Goal: Task Accomplishment & Management: Use online tool/utility

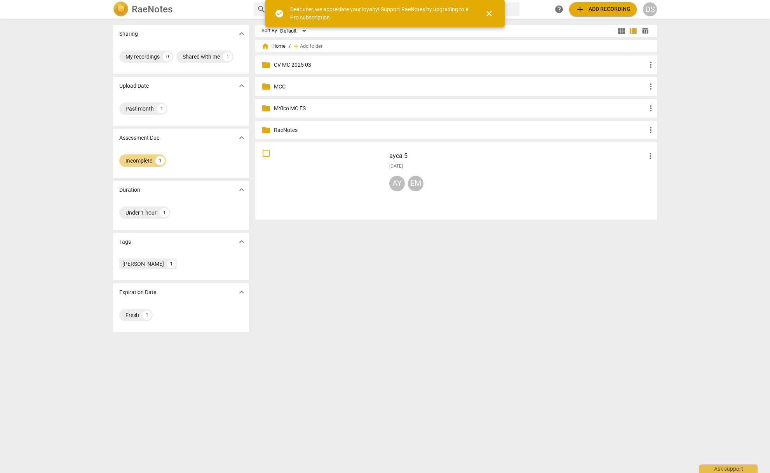
click at [486, 14] on span "close" at bounding box center [488, 13] width 9 height 9
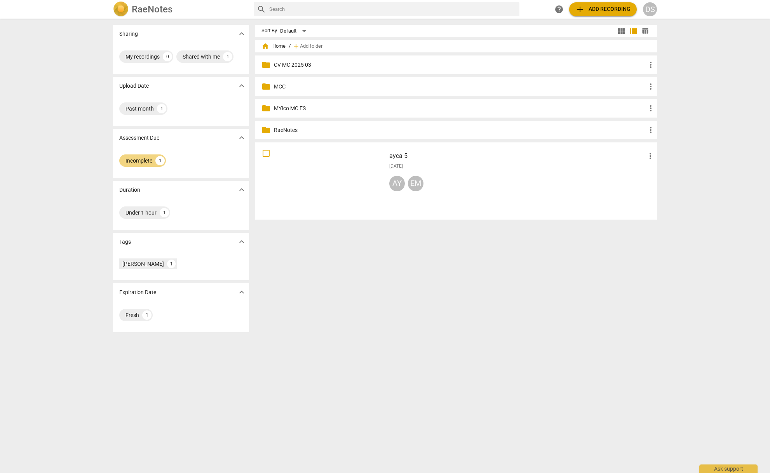
click at [551, 172] on div "ayca 5 more_vert [DATE] AY EM" at bounding box center [522, 181] width 278 height 72
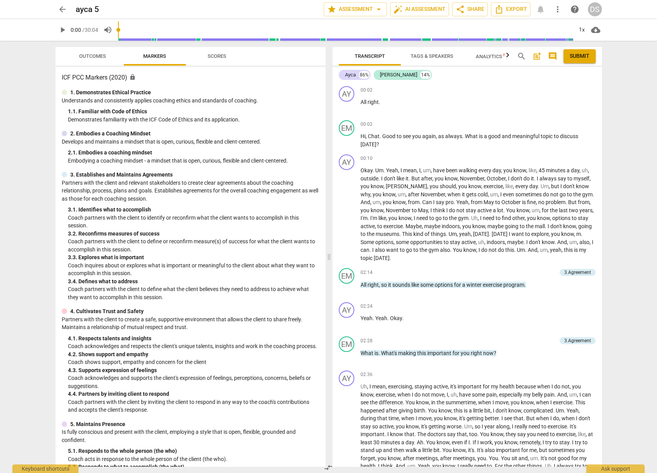
click at [368, 10] on span "star Assessment arrow_drop_down" at bounding box center [355, 9] width 56 height 9
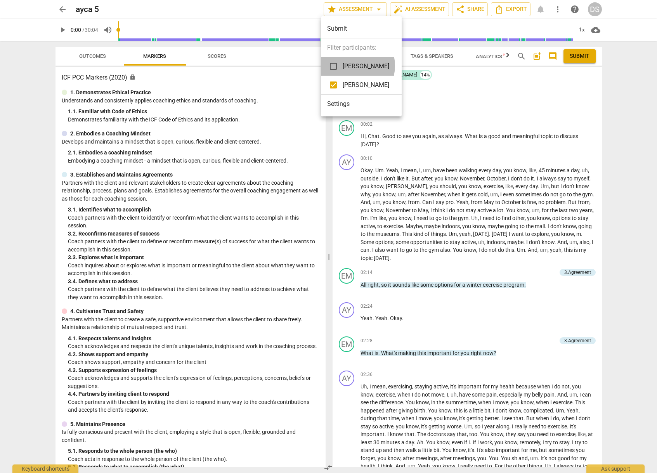
click at [354, 66] on span "[PERSON_NAME]" at bounding box center [366, 66] width 47 height 9
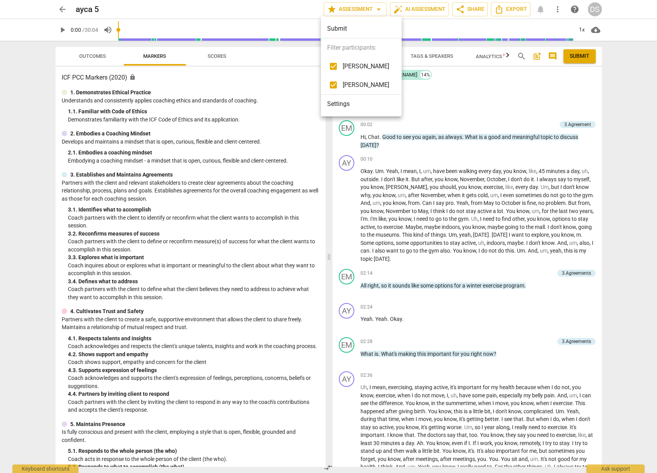
checkbox input "true"
click at [335, 25] on div "Submit" at bounding box center [361, 28] width 81 height 19
click at [353, 10] on div at bounding box center [328, 236] width 657 height 473
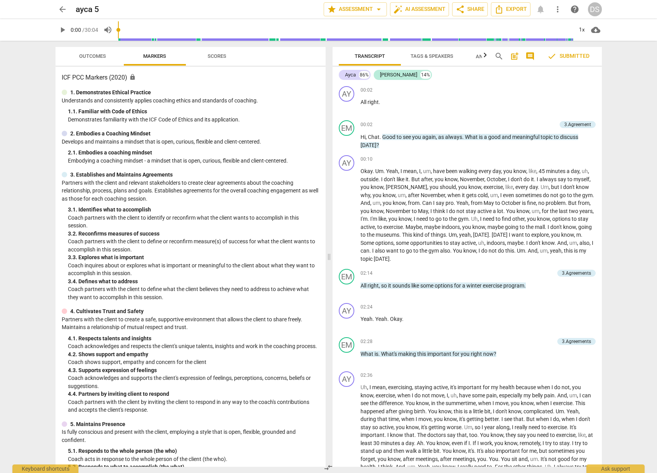
click at [637, 95] on div "arrow_back ayca 5 edit star Assessment arrow_drop_down auto_fix_high AI Assessm…" at bounding box center [328, 236] width 657 height 473
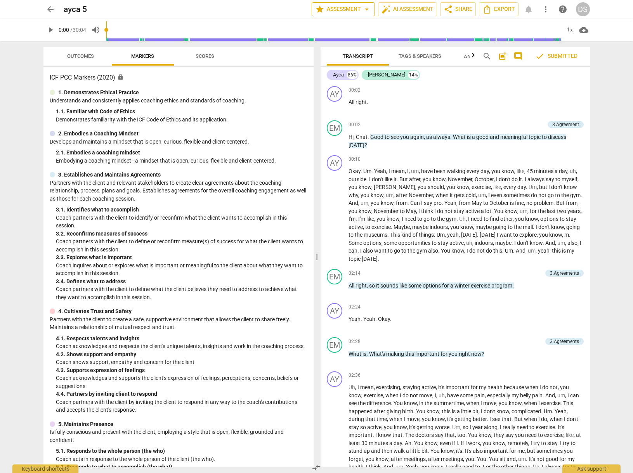
click at [339, 7] on span "star Assessment arrow_drop_down" at bounding box center [343, 9] width 56 height 9
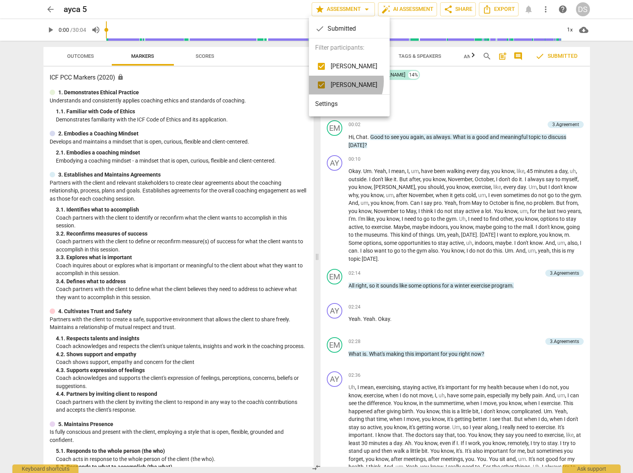
click at [337, 81] on span "[PERSON_NAME]" at bounding box center [354, 84] width 47 height 9
checkbox input "false"
click at [441, 101] on div at bounding box center [316, 236] width 633 height 473
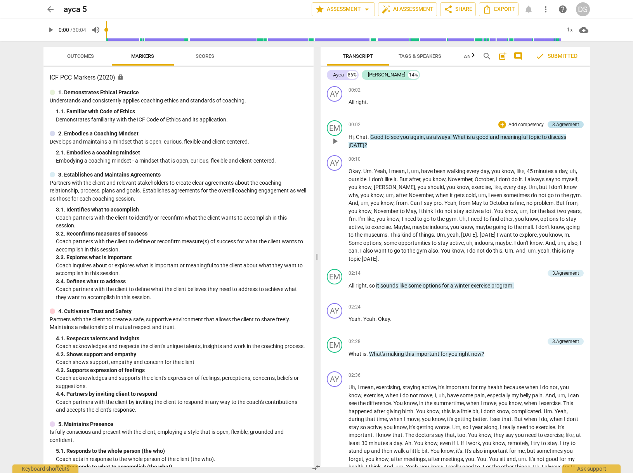
click at [559, 123] on div "3.Agreement" at bounding box center [565, 124] width 27 height 7
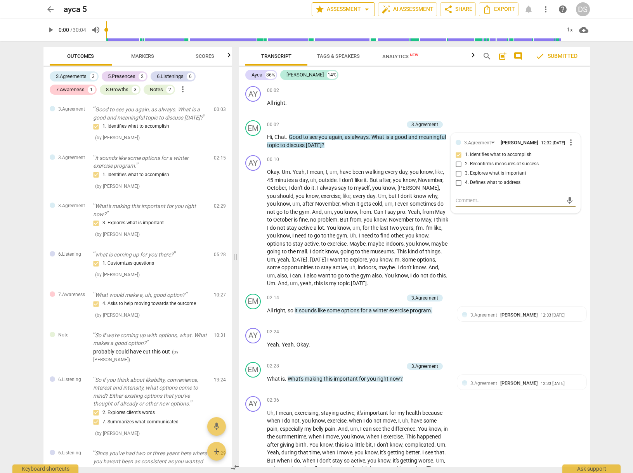
click at [344, 12] on span "star Assessment arrow_drop_down" at bounding box center [343, 9] width 56 height 9
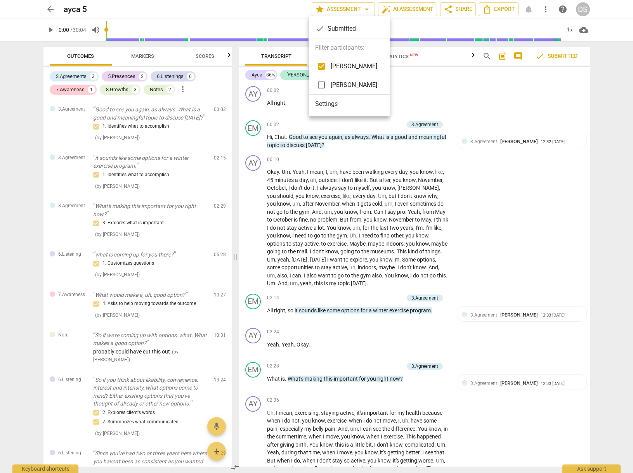
click at [345, 82] on span "[PERSON_NAME]" at bounding box center [354, 84] width 47 height 9
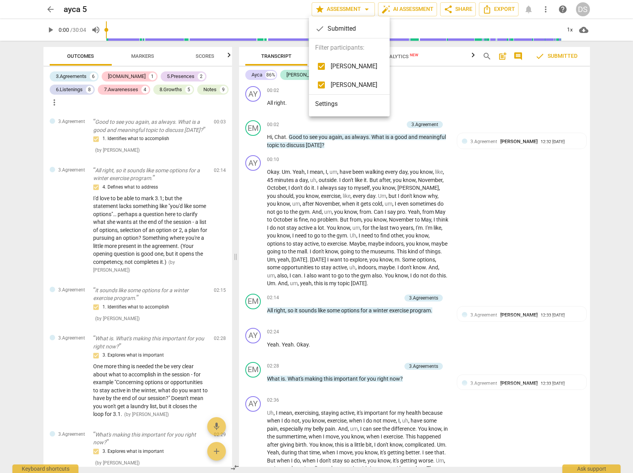
checkbox input "true"
click at [467, 103] on div at bounding box center [316, 236] width 633 height 473
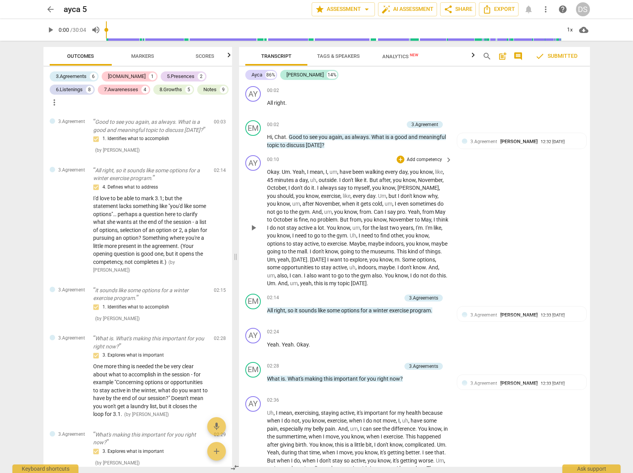
scroll to position [2, 0]
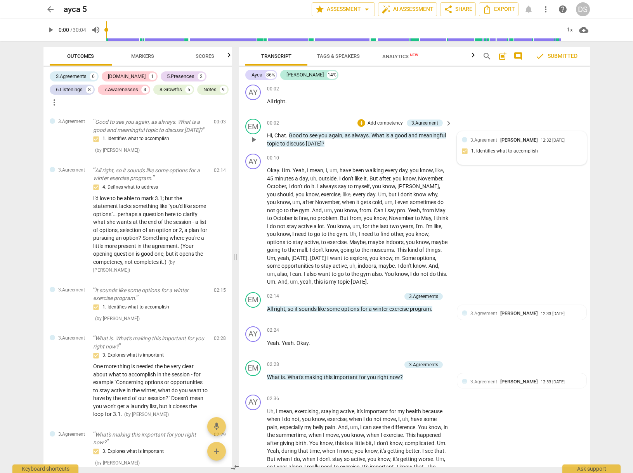
click at [529, 137] on div "3.Agreement [PERSON_NAME]" at bounding box center [506, 139] width 70 height 7
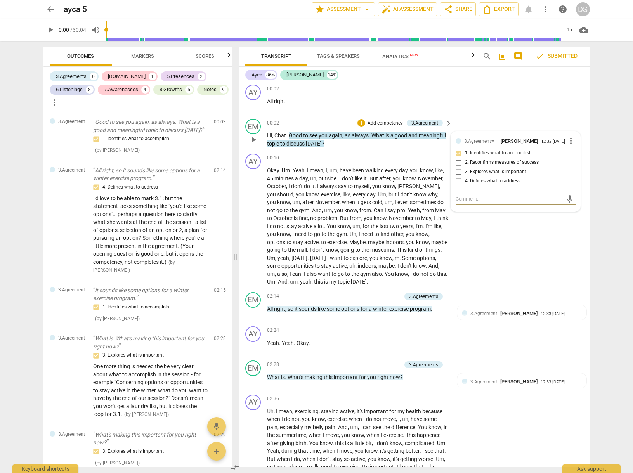
click at [365, 149] on div "EM play_arrow pause 00:02 + Add competency 3.Agreement keyboard_arrow_right Hi …" at bounding box center [414, 133] width 351 height 35
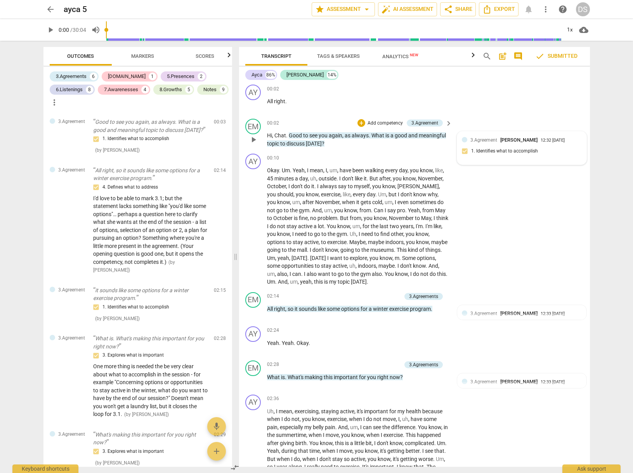
click at [507, 144] on div "3.Agreement [PERSON_NAME] 12:32 [DATE] 1. Identifies what to accomplish" at bounding box center [522, 148] width 120 height 24
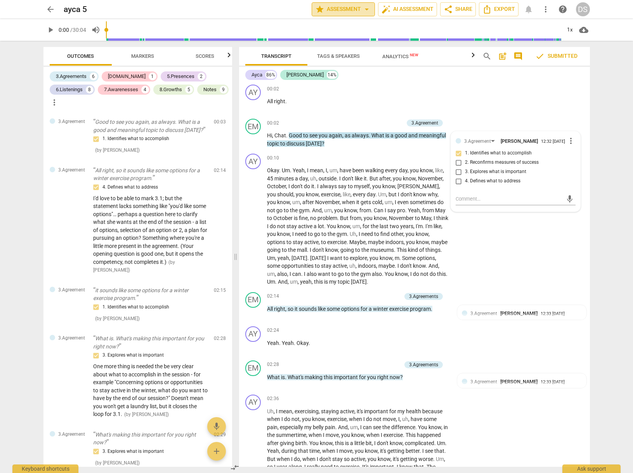
click at [334, 7] on span "star Assessment arrow_drop_down" at bounding box center [343, 9] width 56 height 9
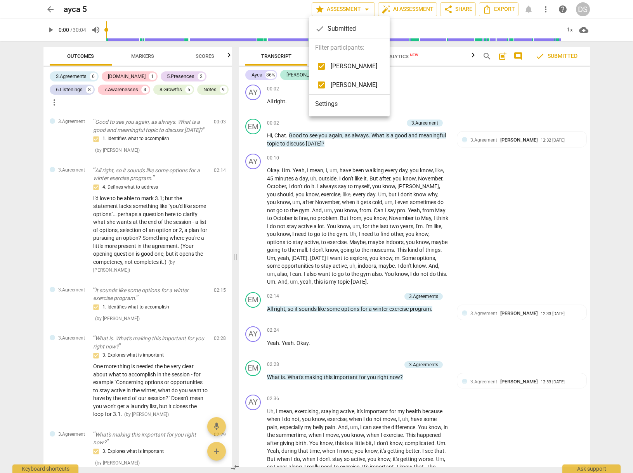
click at [537, 102] on div at bounding box center [316, 236] width 633 height 473
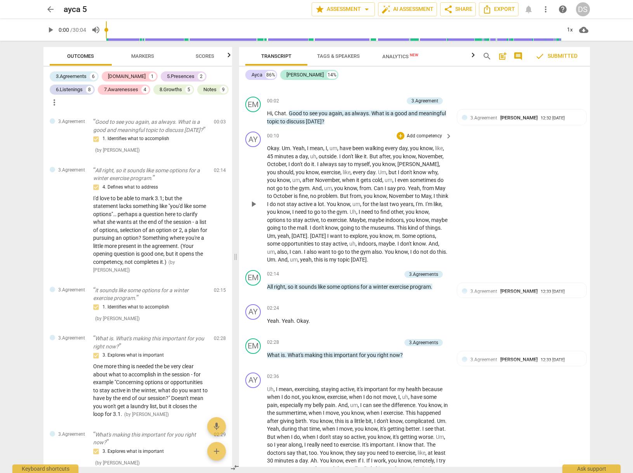
scroll to position [55, 0]
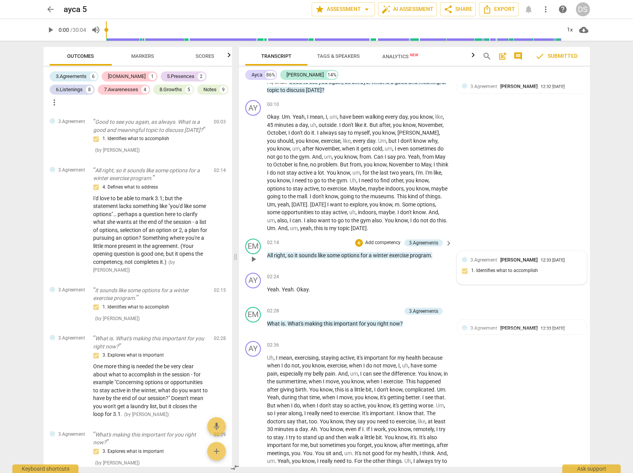
click at [530, 261] on div "3.Agreement [PERSON_NAME] 12:33 [DATE] 1. Identifies what to accomplish" at bounding box center [522, 268] width 120 height 24
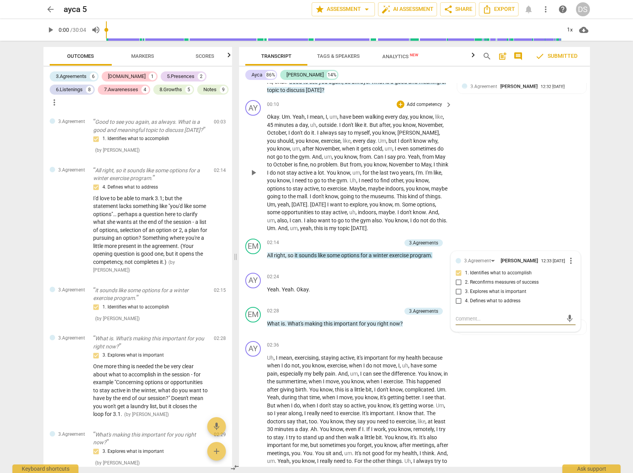
click at [489, 219] on div "AY play_arrow pause 00:10 + Add competency keyboard_arrow_right Okay . Um . Yea…" at bounding box center [414, 166] width 351 height 139
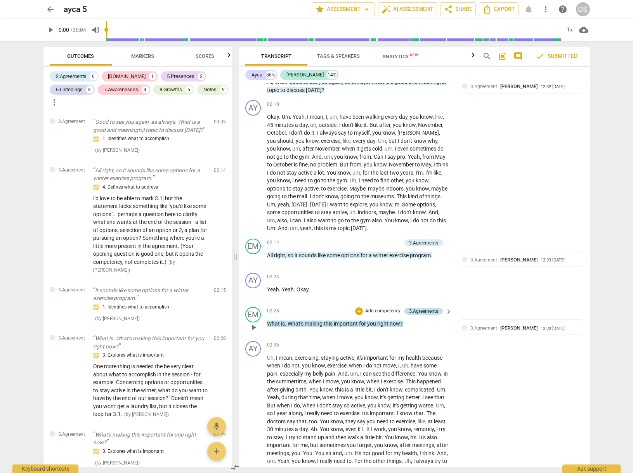
click at [420, 308] on div "3.Agreements" at bounding box center [423, 311] width 29 height 7
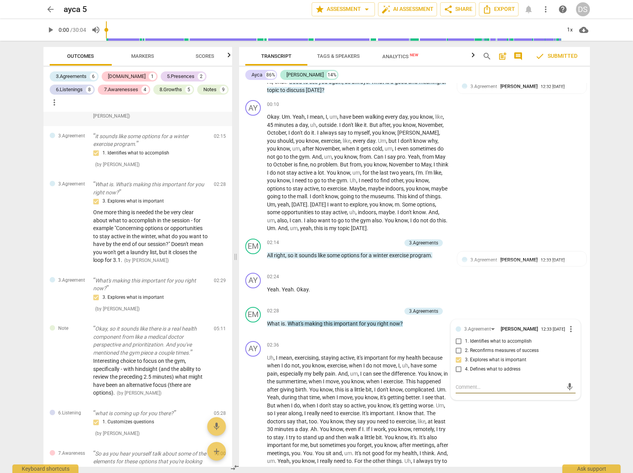
scroll to position [0, 0]
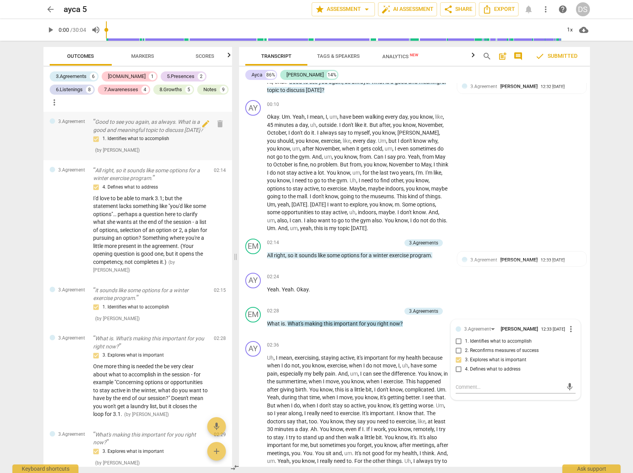
click at [157, 128] on p "Good to see you again, as always. What is a good and meaningful topic to discus…" at bounding box center [150, 126] width 115 height 16
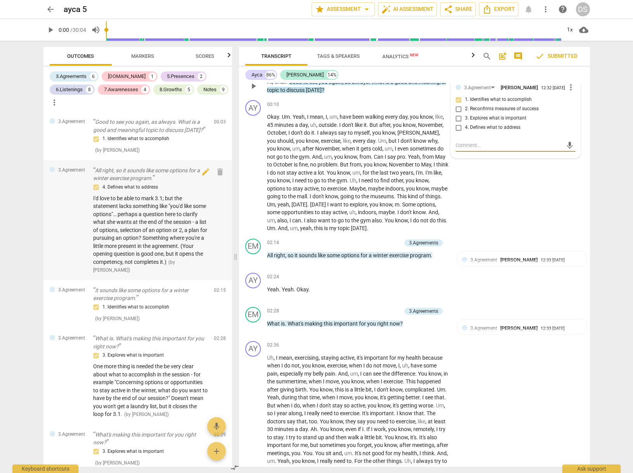
click at [164, 204] on span "I'd love to be able to mark 3.1; but the statement lacks something like "you'd …" at bounding box center [150, 230] width 114 height 70
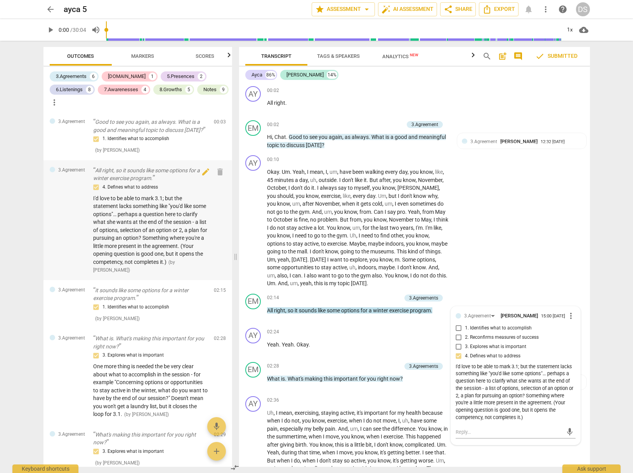
click at [167, 267] on div "4. Defines what to address I'd love to be able to mark 3.1; but the statement l…" at bounding box center [150, 228] width 115 height 91
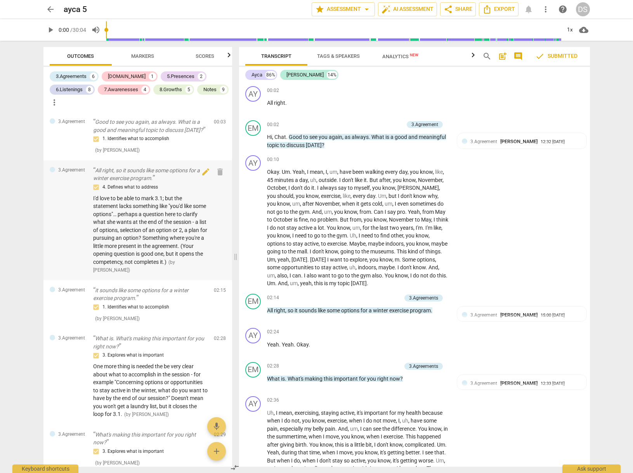
click at [152, 228] on span "I'd love to be able to mark 3.1; but the statement lacks something like "you'd …" at bounding box center [150, 230] width 114 height 70
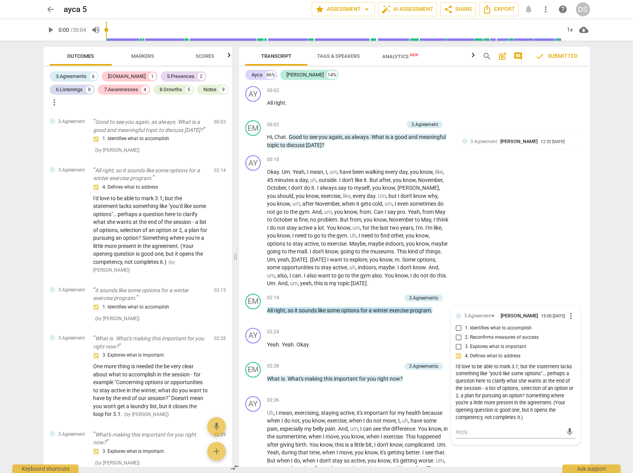
click at [146, 55] on span "Markers" at bounding box center [142, 56] width 23 height 6
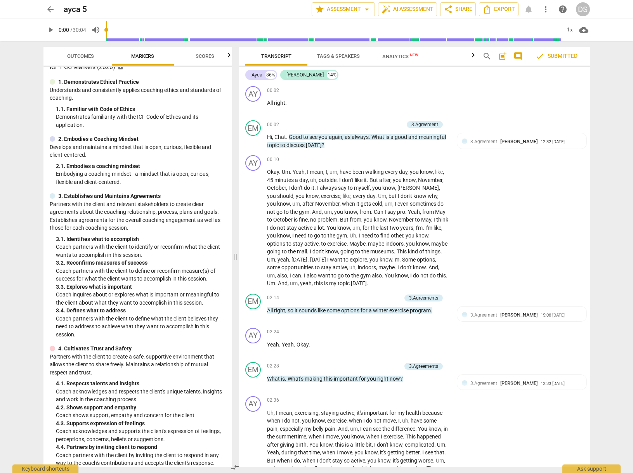
scroll to position [45, 0]
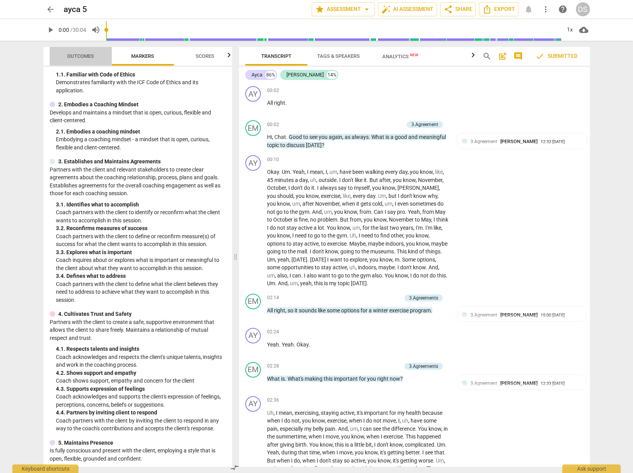
click at [87, 56] on span "Outcomes" at bounding box center [80, 56] width 27 height 6
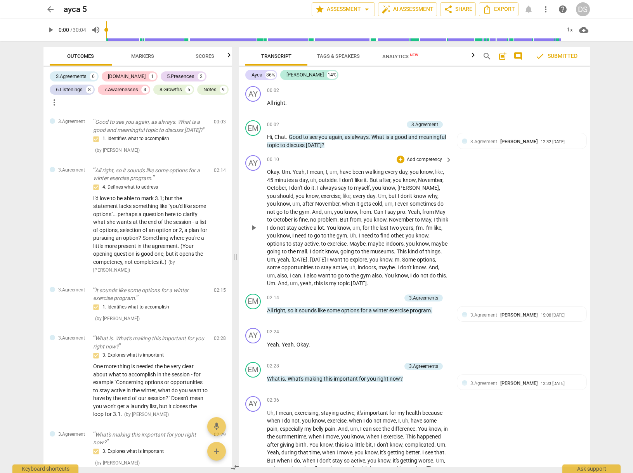
scroll to position [2, 0]
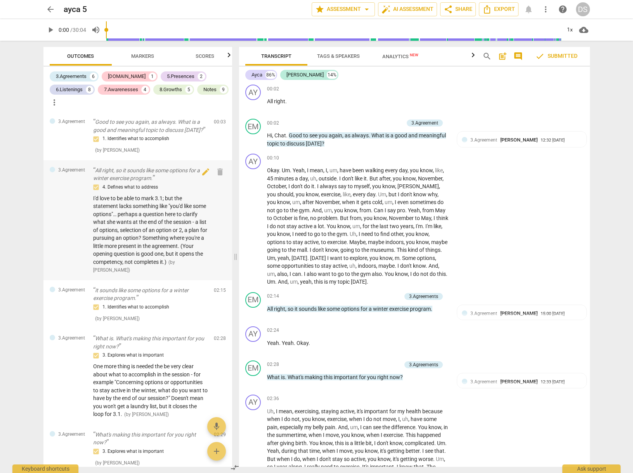
click at [162, 220] on span "I'd love to be able to mark 3.1; but the statement lacks something like "you'd …" at bounding box center [150, 230] width 114 height 70
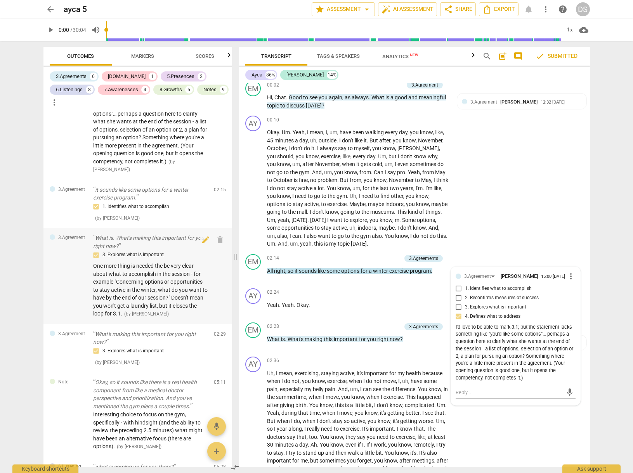
scroll to position [103, 0]
click at [169, 253] on div "3. Explores what is important" at bounding box center [150, 252] width 115 height 9
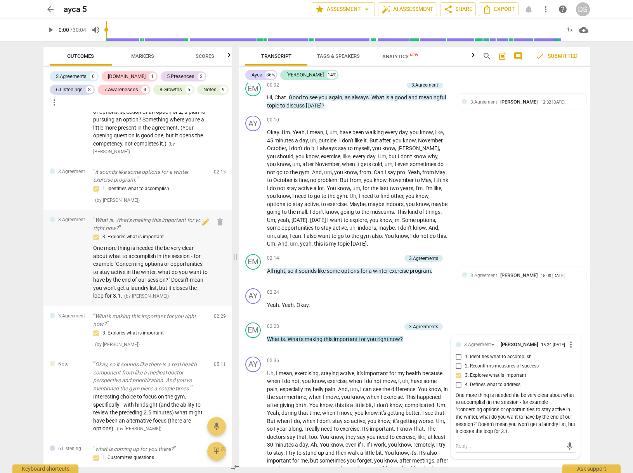
scroll to position [120, 0]
click at [150, 243] on span "One more thing is needed the be very clear about what to accomplish in the sess…" at bounding box center [150, 270] width 115 height 54
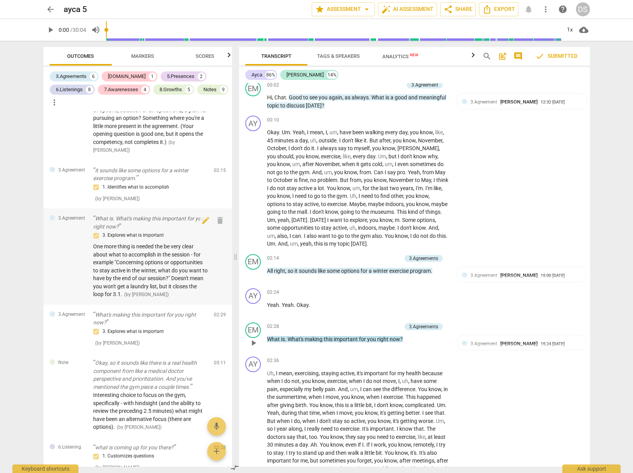
click at [150, 243] on span "One more thing is needed the be very clear about what to accomplish in the sess…" at bounding box center [150, 270] width 115 height 54
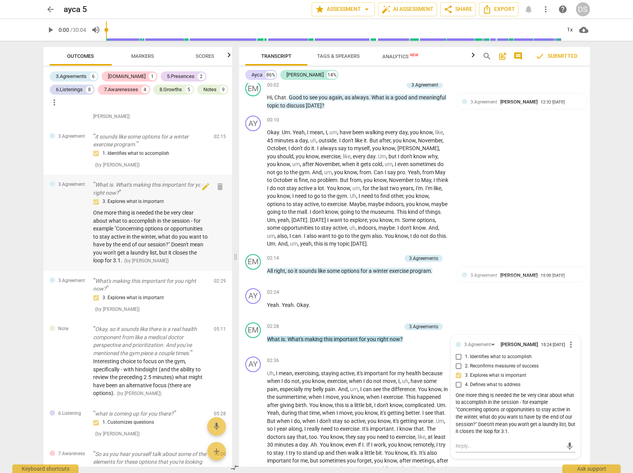
scroll to position [168, 0]
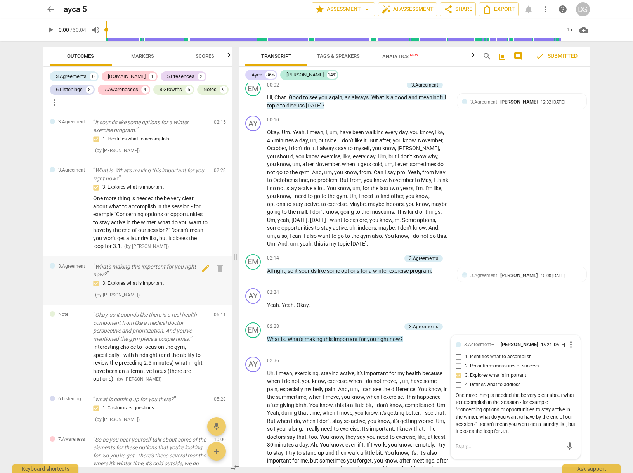
click at [167, 271] on p "What's making this important for you right now?" at bounding box center [150, 271] width 115 height 16
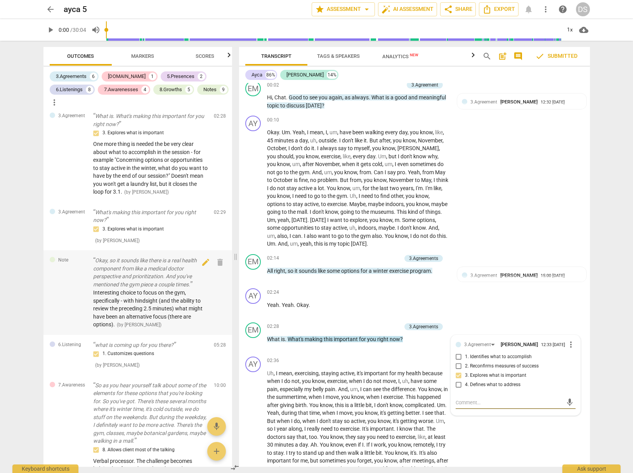
scroll to position [224, 0]
click at [174, 280] on p "Okay, so it sounds like there is a real health component from like a medical do…" at bounding box center [150, 271] width 115 height 32
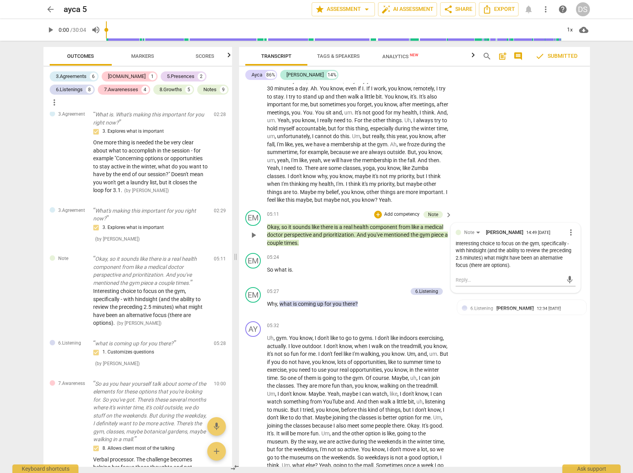
scroll to position [423, 0]
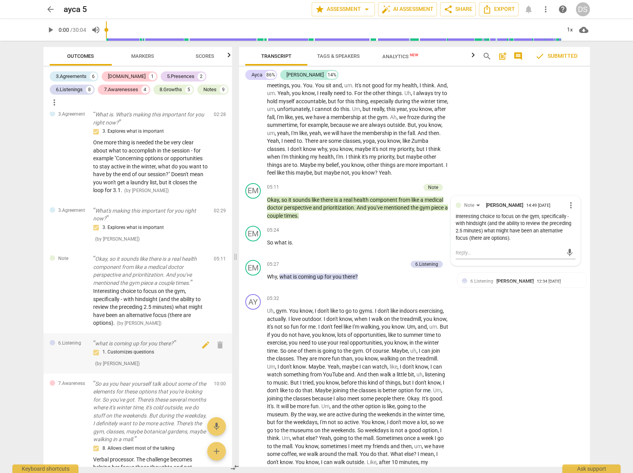
click at [149, 340] on p "what is coming up for you there?" at bounding box center [150, 344] width 115 height 8
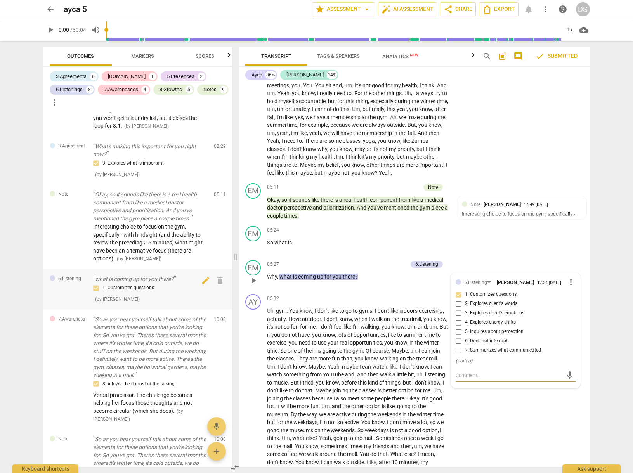
scroll to position [310, 0]
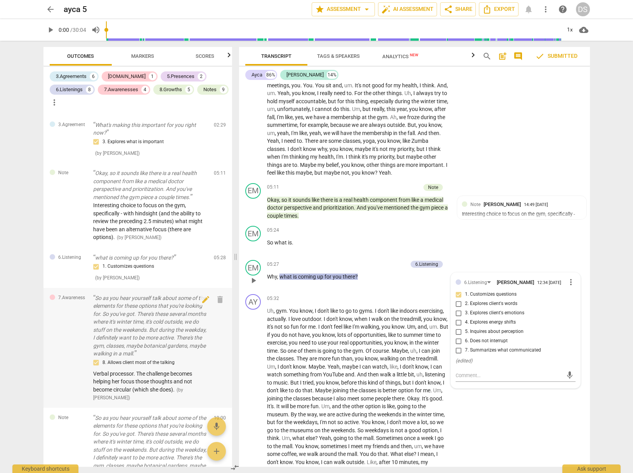
click at [165, 312] on p "So as you hear yourself talk about some of the elements for these options that …" at bounding box center [150, 326] width 115 height 64
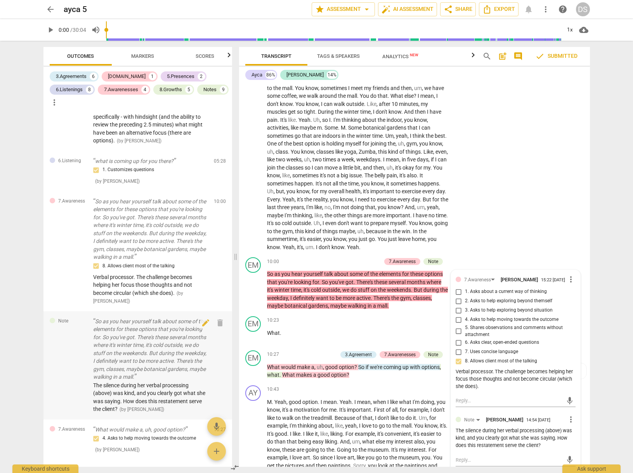
scroll to position [500, 0]
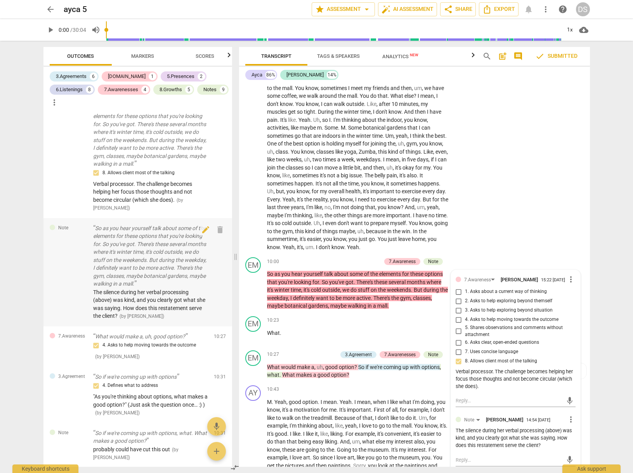
click at [158, 290] on span "The silence during her verbal processing (above) was kind, and you clearly got …" at bounding box center [149, 304] width 112 height 30
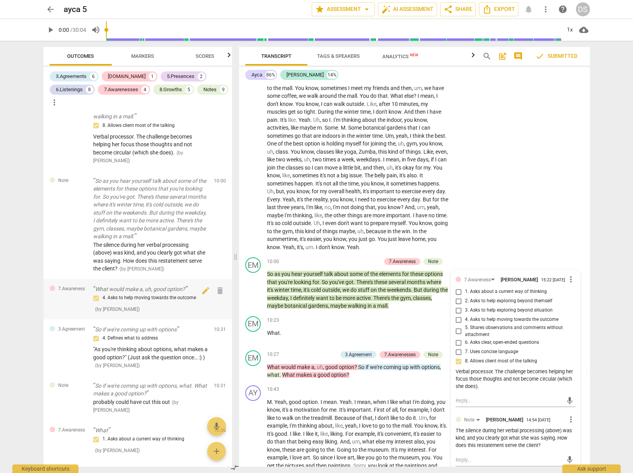
scroll to position [549, 0]
click at [175, 292] on div "4. Asks to help moving towards the outcome" at bounding box center [150, 296] width 115 height 9
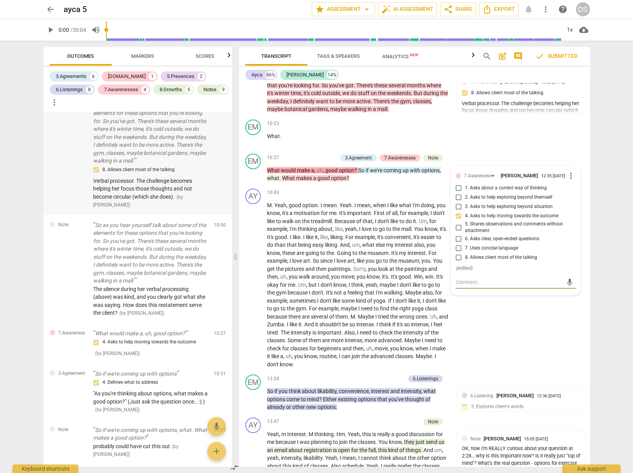
scroll to position [501, 0]
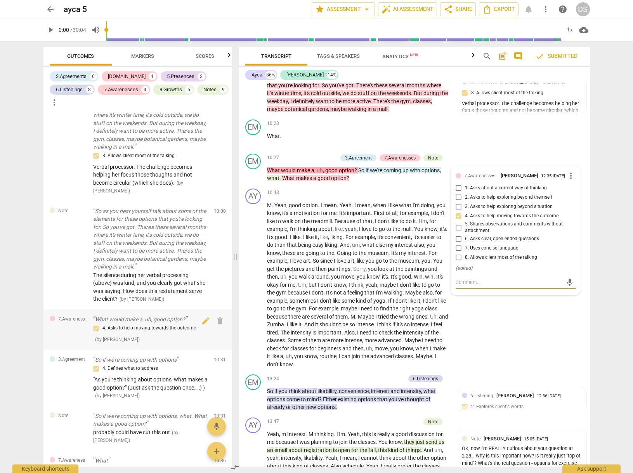
click at [180, 324] on div "4. Asks to help moving towards the outcome ( by [PERSON_NAME] )" at bounding box center [150, 334] width 115 height 20
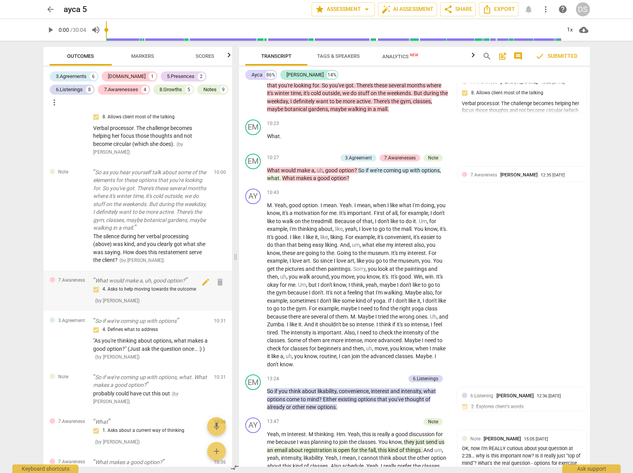
scroll to position [557, 0]
click at [158, 283] on div "4. Asks to help moving towards the outcome" at bounding box center [150, 287] width 115 height 9
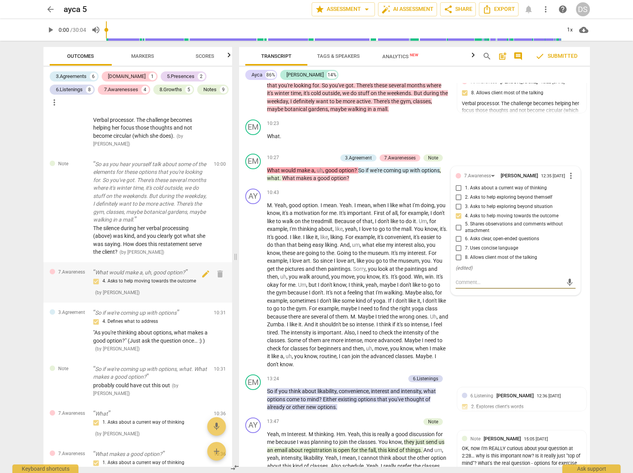
scroll to position [572, 0]
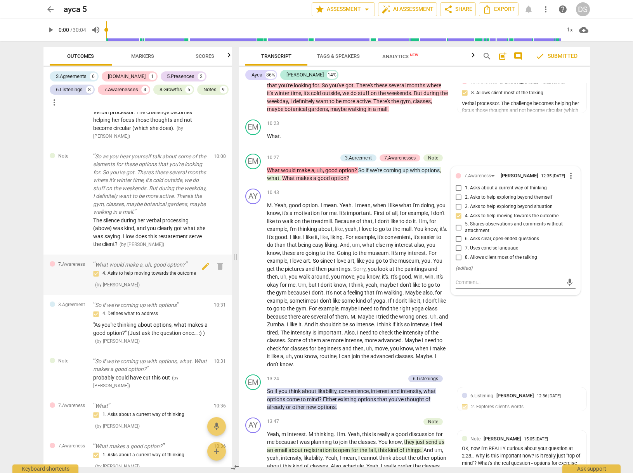
click at [165, 269] on div "4. Asks to help moving towards the outcome ( by [PERSON_NAME] )" at bounding box center [150, 279] width 115 height 20
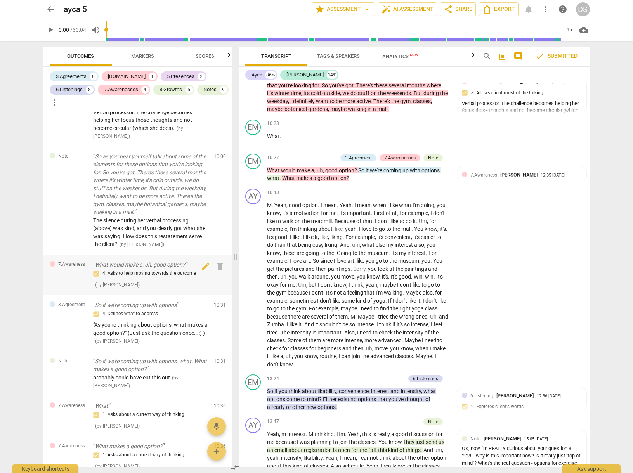
click at [166, 269] on div "4. Asks to help moving towards the outcome ( by [PERSON_NAME] )" at bounding box center [150, 279] width 115 height 20
click at [176, 374] on div "probably could have cut this out ( by [PERSON_NAME] )" at bounding box center [150, 382] width 115 height 16
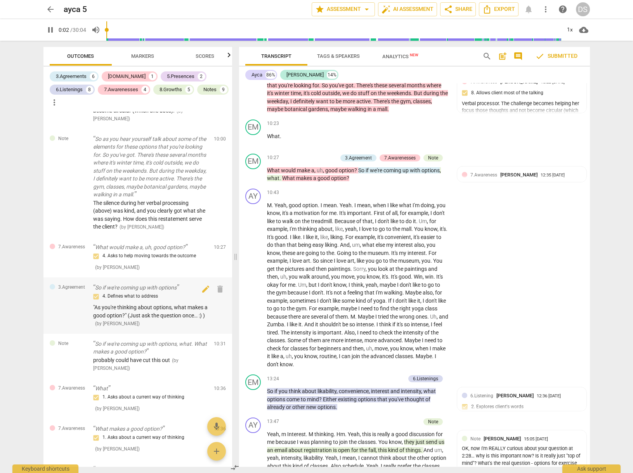
scroll to position [17, 0]
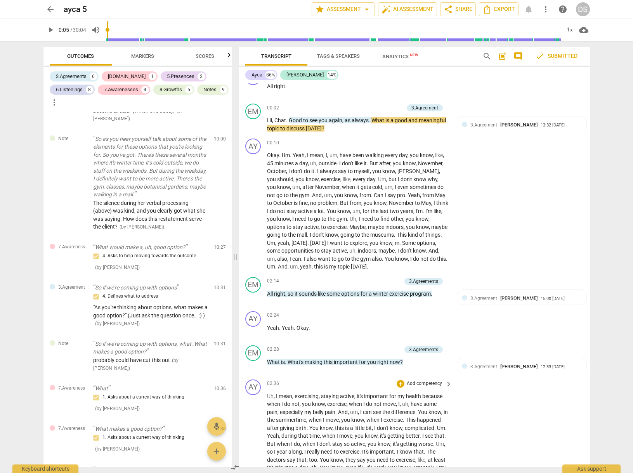
type input "6"
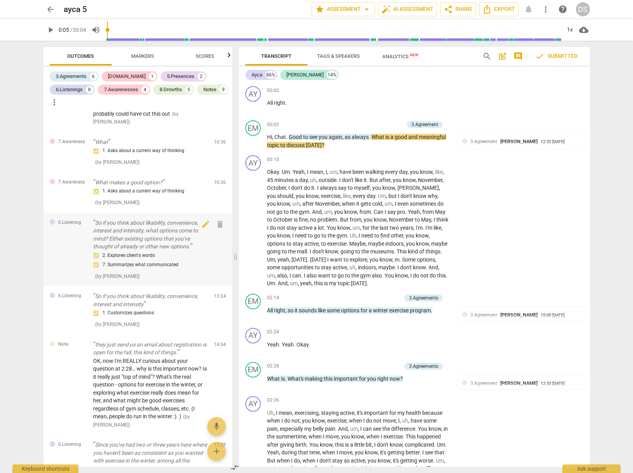
scroll to position [834, 0]
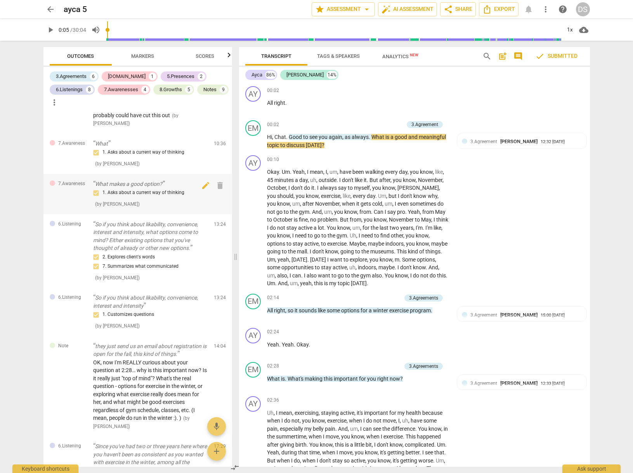
click at [160, 188] on div "1. Asks about a current way of thinking" at bounding box center [150, 192] width 115 height 9
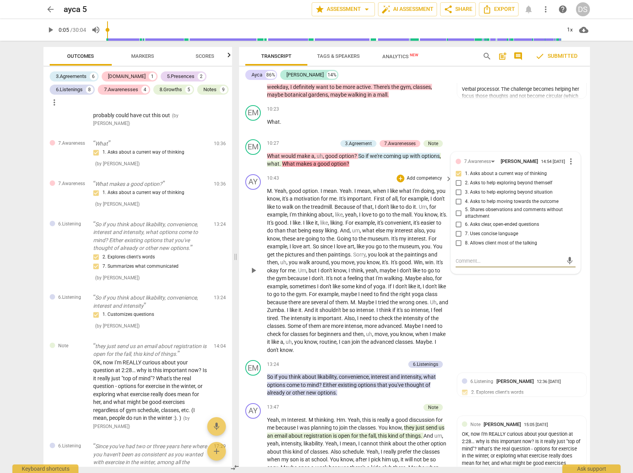
scroll to position [980, 0]
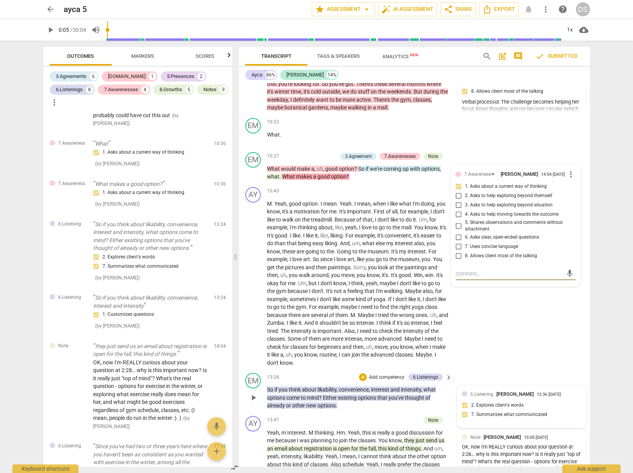
click at [495, 391] on div "6.Listening [PERSON_NAME]" at bounding box center [504, 394] width 66 height 7
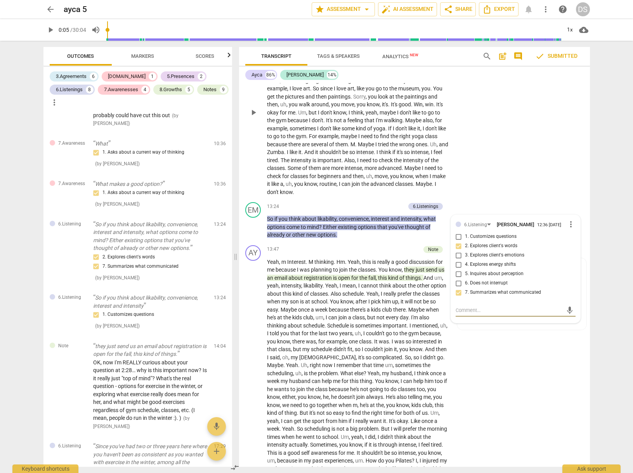
scroll to position [1122, 0]
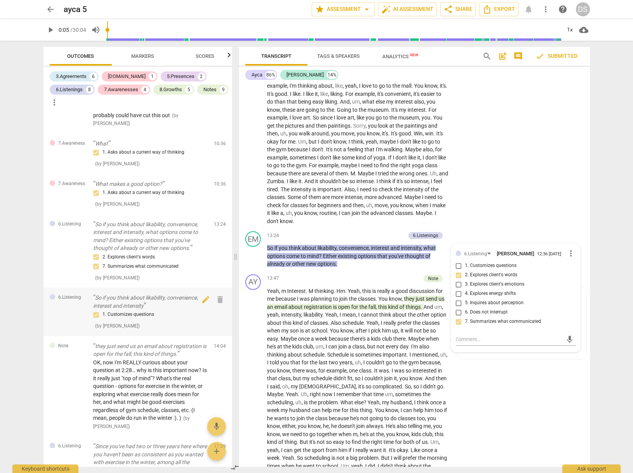
click at [173, 294] on p "So if you think about likability, convenience, interest and intensity" at bounding box center [150, 302] width 115 height 16
click at [170, 253] on div "2. Explores client's words 7. Summarizes what communicated" at bounding box center [150, 262] width 115 height 19
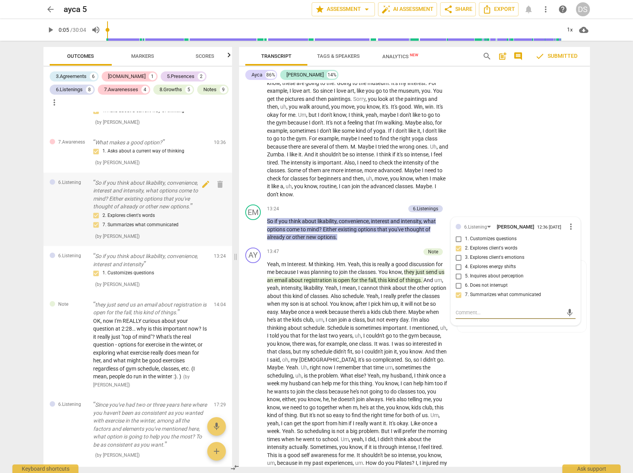
scroll to position [908, 0]
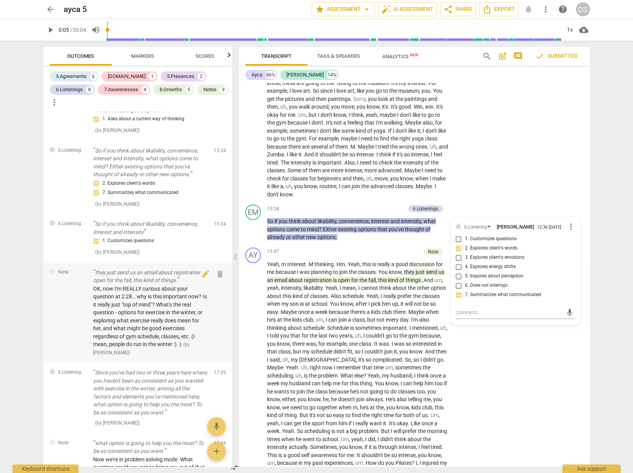
click at [165, 306] on span "OK, now I'm REALLY curious about your question at 2:28… why is this important n…" at bounding box center [150, 317] width 114 height 62
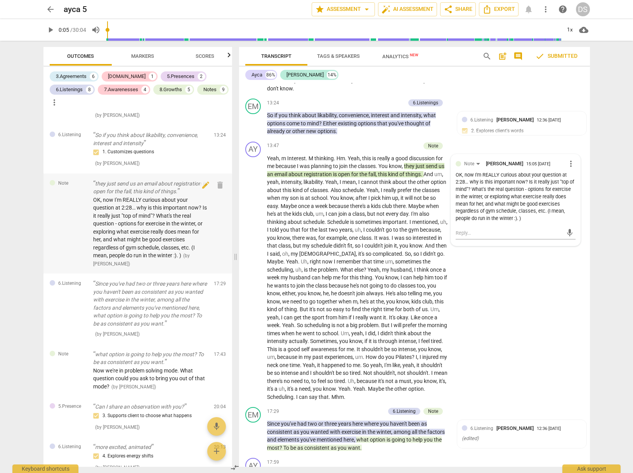
scroll to position [998, 0]
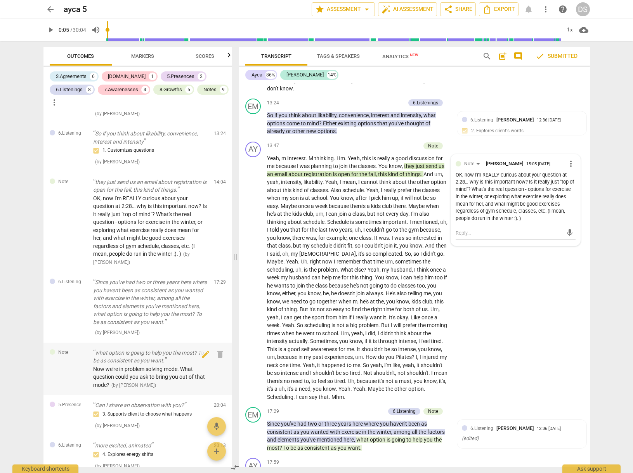
click at [168, 349] on p "what option is going to help you the most? To be as consistent as you want." at bounding box center [150, 357] width 115 height 16
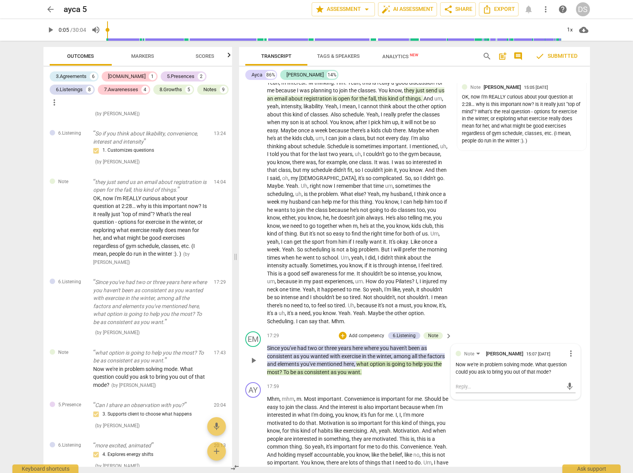
scroll to position [1363, 0]
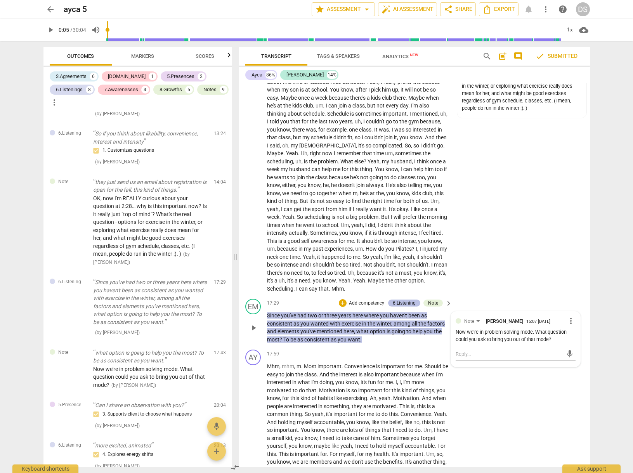
click at [403, 300] on div "6.Listening" at bounding box center [404, 303] width 23 height 7
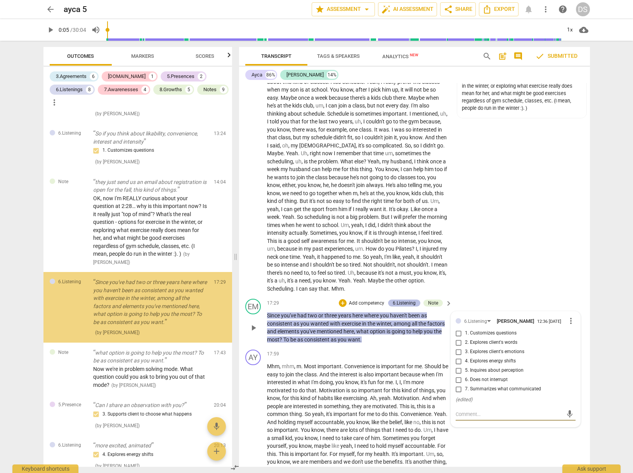
scroll to position [997, 0]
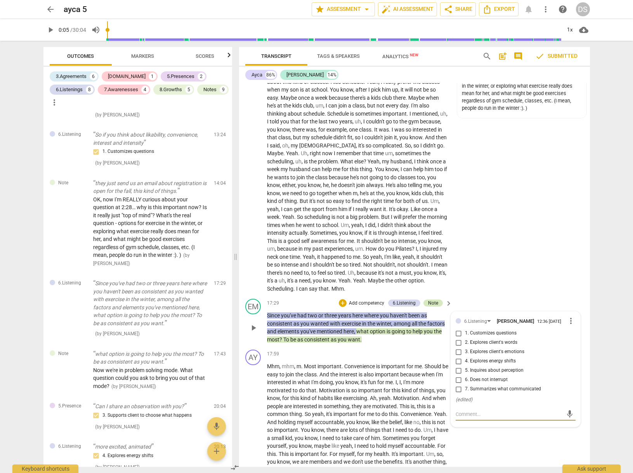
click at [432, 300] on div "Note" at bounding box center [433, 303] width 10 height 7
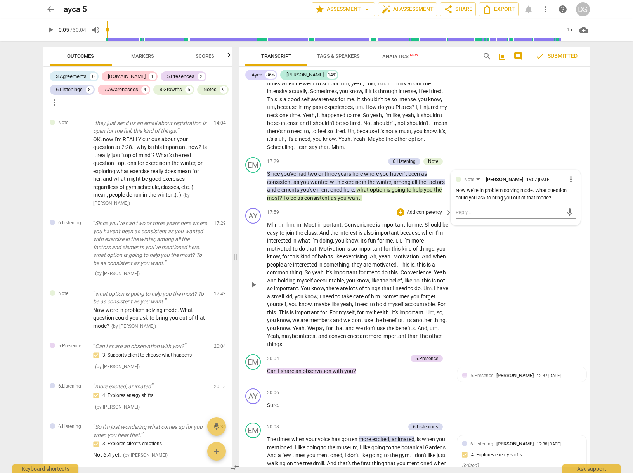
scroll to position [1580, 0]
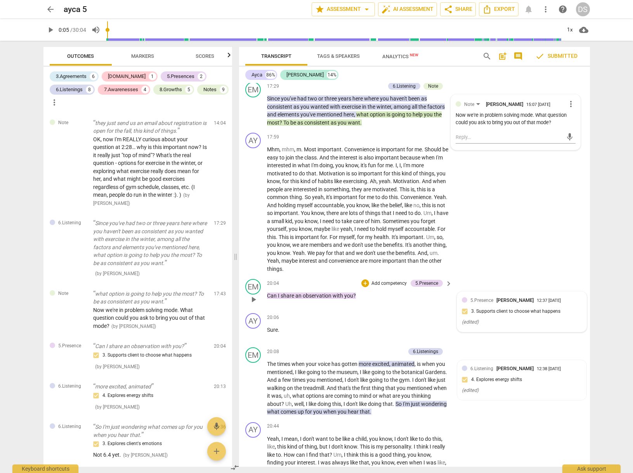
click at [497, 297] on span "[PERSON_NAME]" at bounding box center [515, 300] width 37 height 6
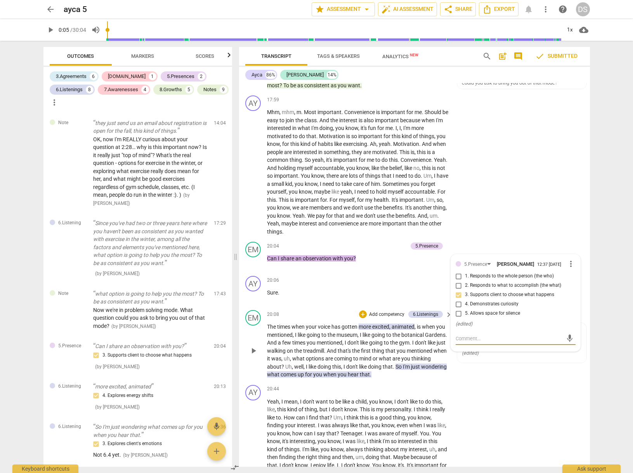
scroll to position [1631, 0]
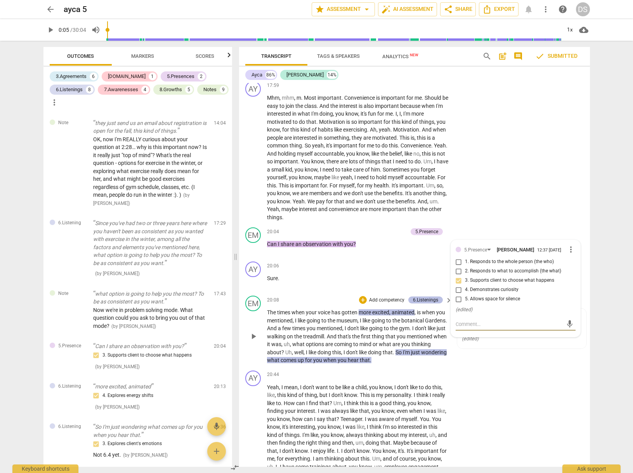
click at [423, 297] on div "6.Listenings" at bounding box center [425, 300] width 25 height 7
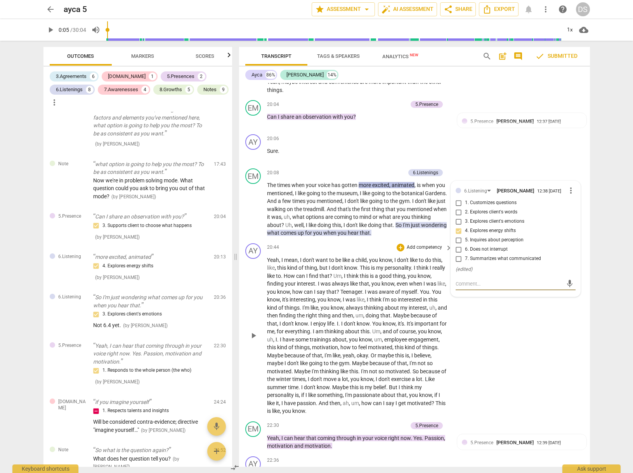
scroll to position [1849, 0]
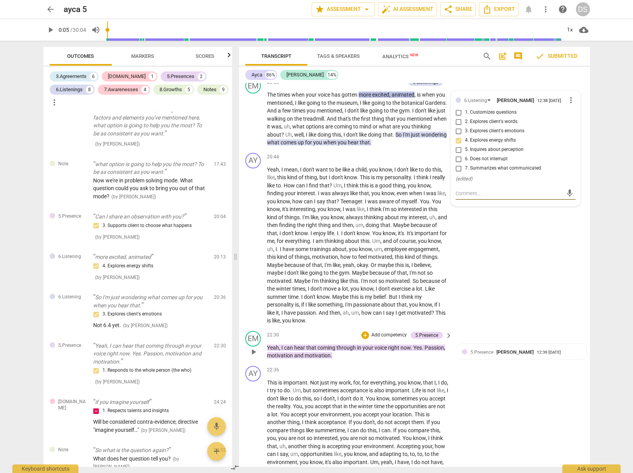
click at [372, 345] on span "your" at bounding box center [369, 348] width 12 height 6
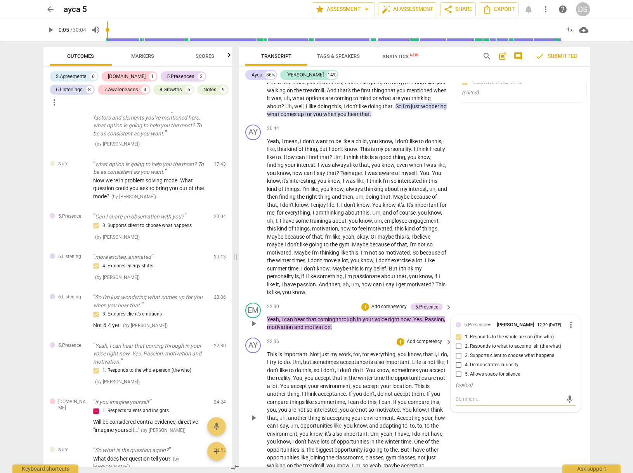
scroll to position [1879, 0]
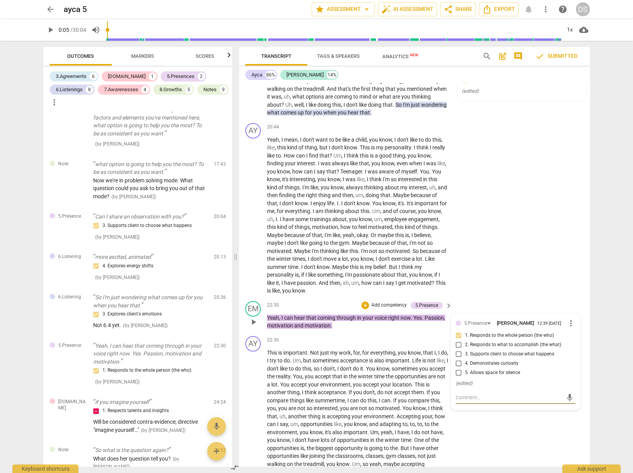
click at [339, 315] on span "through" at bounding box center [347, 318] width 21 height 6
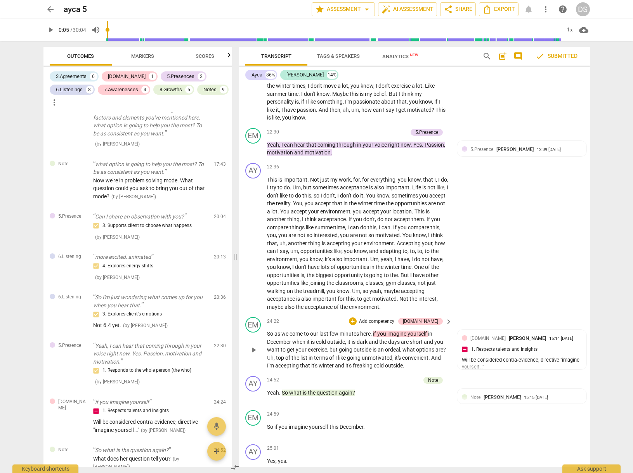
scroll to position [2059, 0]
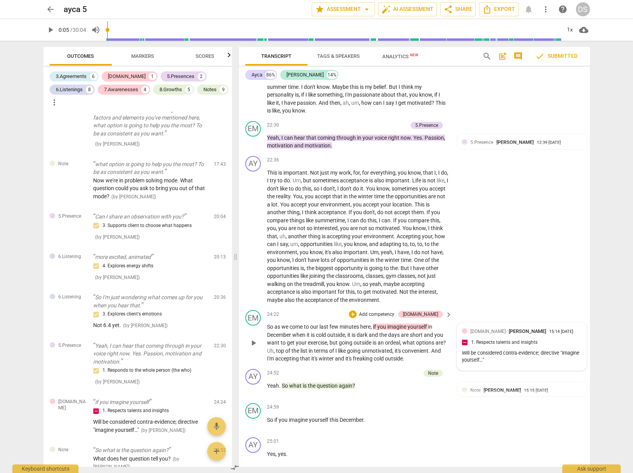
click at [526, 350] on div "Will be considered contra-evidence; directive "imagine yourself…"" at bounding box center [522, 357] width 120 height 15
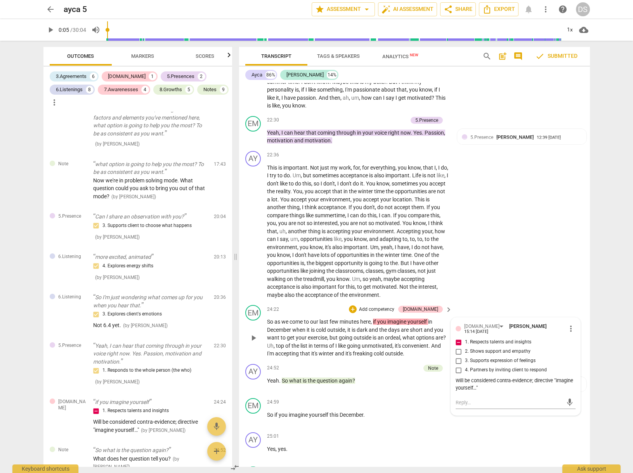
scroll to position [2074, 0]
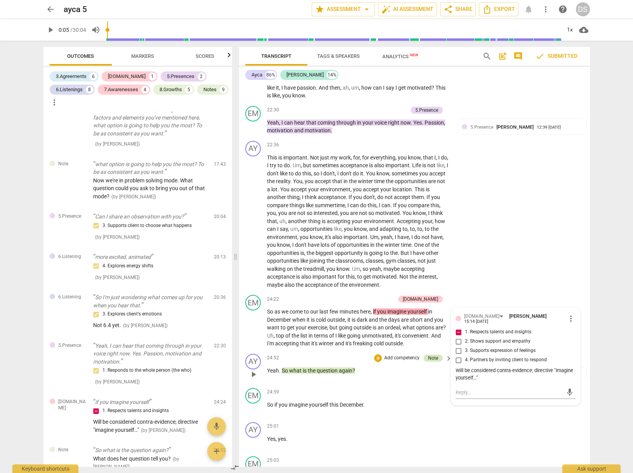
click at [428, 355] on div "Note" at bounding box center [433, 358] width 10 height 7
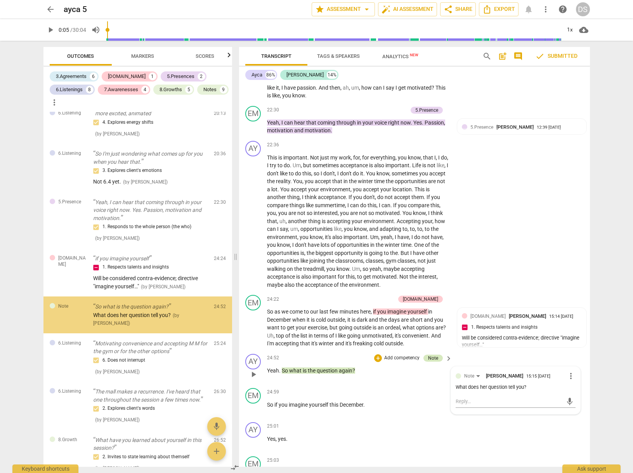
scroll to position [1332, 0]
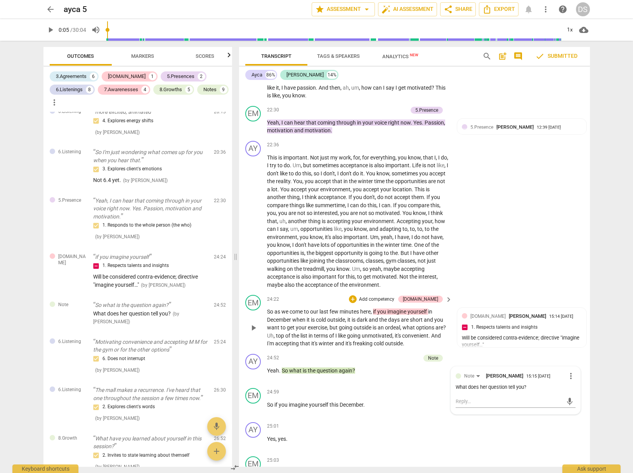
click at [351, 333] on span "going" at bounding box center [354, 336] width 15 height 6
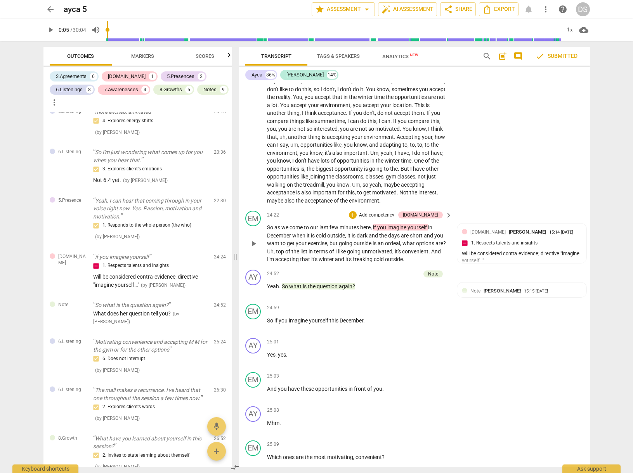
scroll to position [2174, 0]
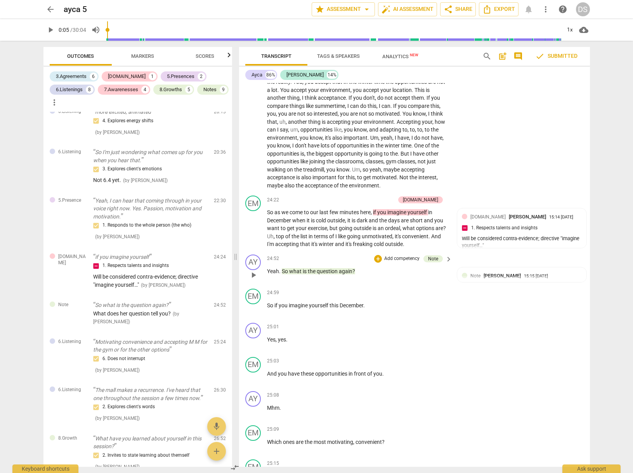
click at [337, 268] on span "question" at bounding box center [328, 271] width 22 height 6
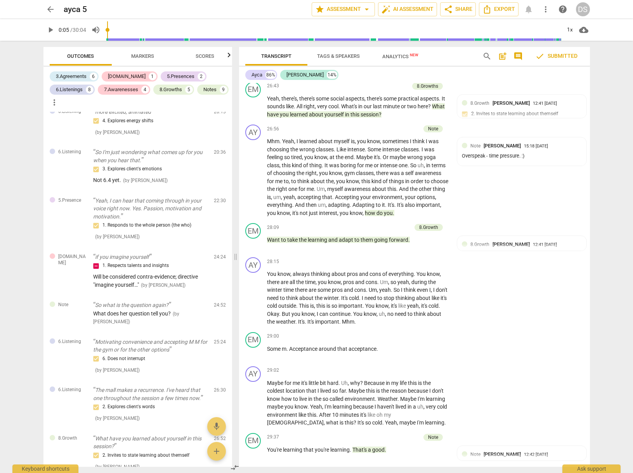
scroll to position [2136, 0]
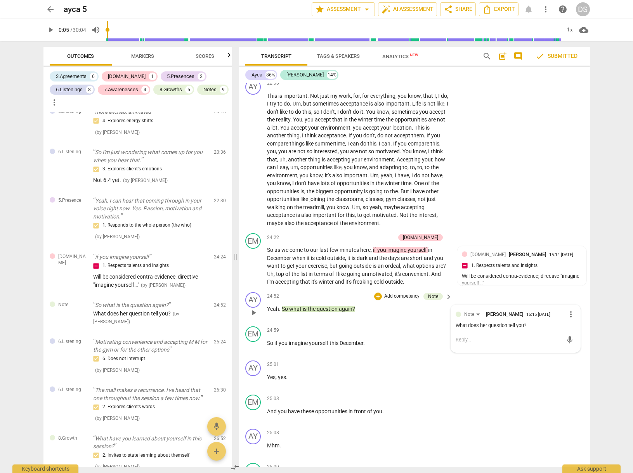
click at [402, 292] on div "24:52 + Add competency Note keyboard_arrow_right Yeah . So what is the question…" at bounding box center [360, 306] width 186 height 28
click at [434, 293] on div "Note" at bounding box center [433, 296] width 10 height 7
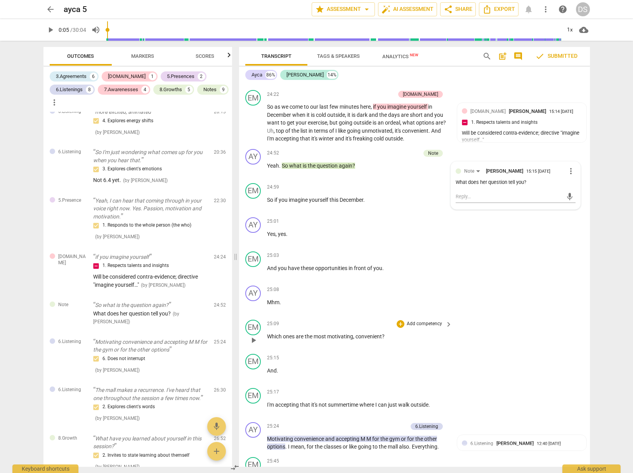
scroll to position [2293, 0]
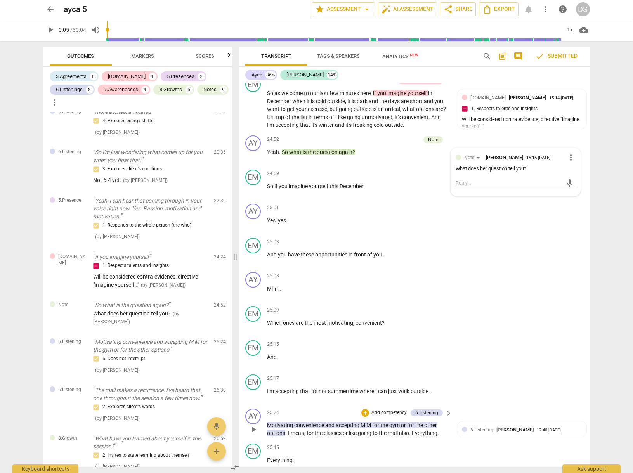
click at [380, 422] on p "Motivating convenience and accepting M M for the gym or for the other options .…" at bounding box center [358, 430] width 182 height 16
click at [401, 409] on div "25:24 + Add competency 6.Listening keyboard_arrow_right Motivating convenience …" at bounding box center [360, 423] width 186 height 29
click at [428, 410] on div "6.Listening" at bounding box center [426, 413] width 23 height 7
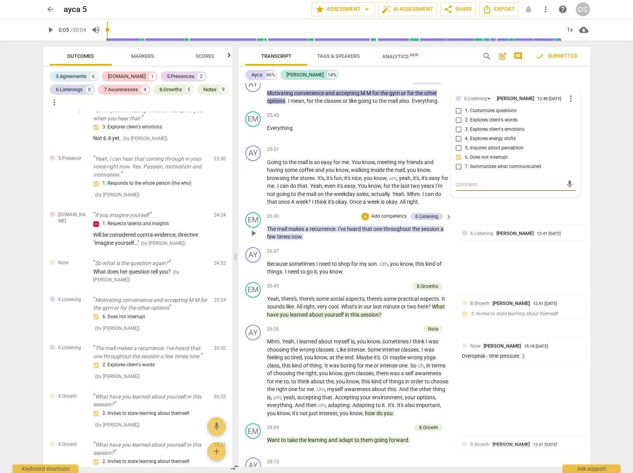
scroll to position [2627, 0]
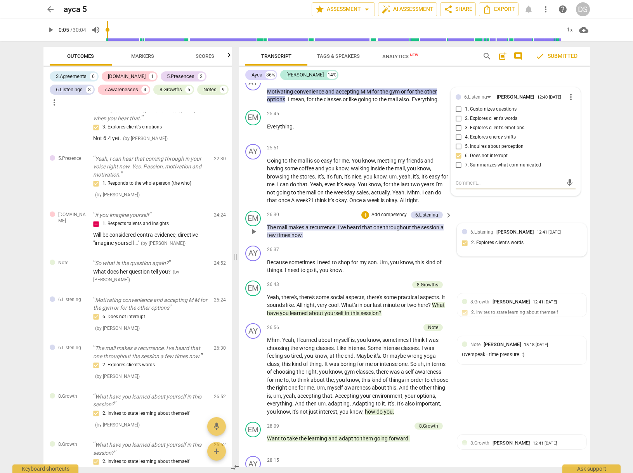
click at [506, 228] on div "6.Listening [PERSON_NAME]" at bounding box center [504, 231] width 66 height 7
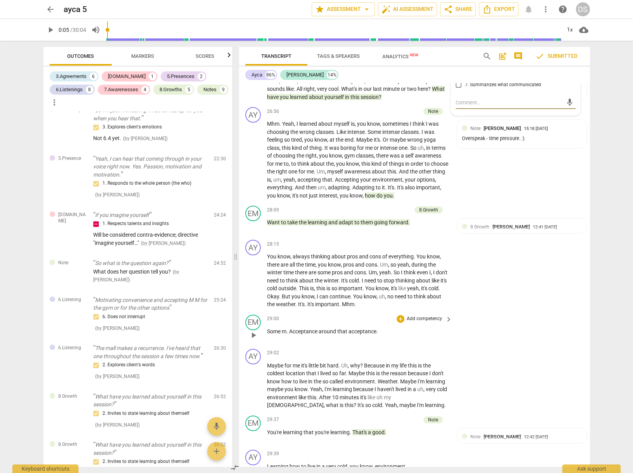
scroll to position [2845, 0]
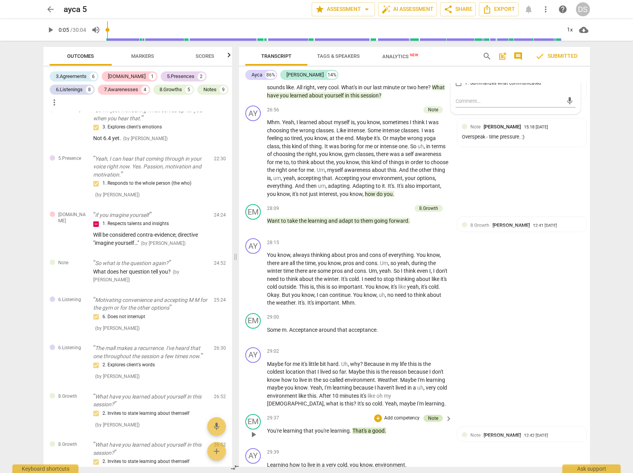
click at [432, 415] on div "Note" at bounding box center [433, 418] width 10 height 7
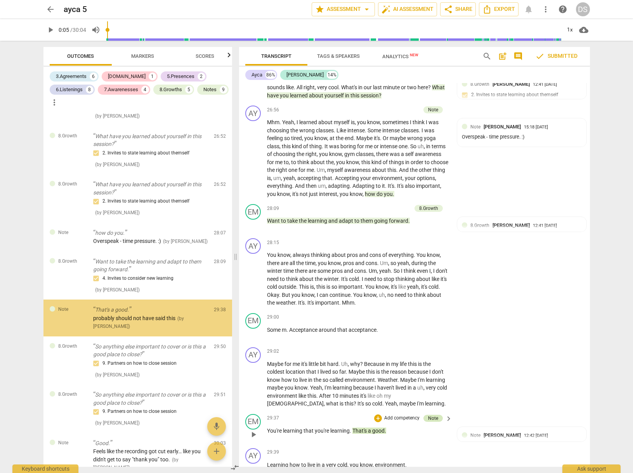
scroll to position [1635, 0]
click at [433, 415] on div "Note" at bounding box center [433, 418] width 10 height 7
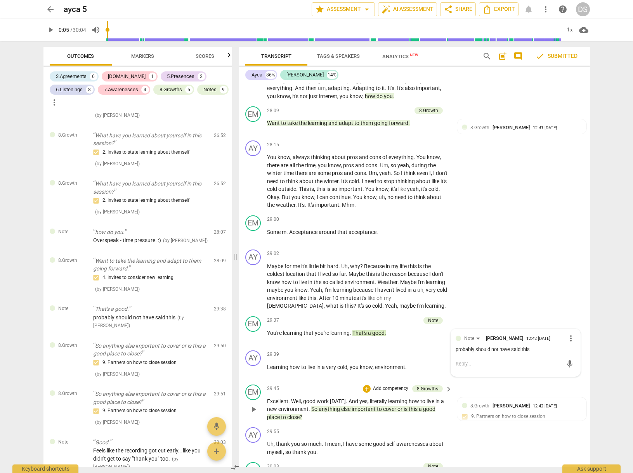
scroll to position [2963, 0]
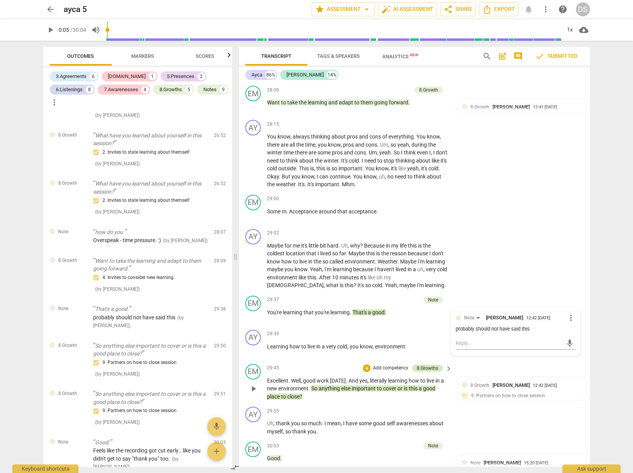
click at [427, 365] on div "8.Growths" at bounding box center [427, 368] width 21 height 7
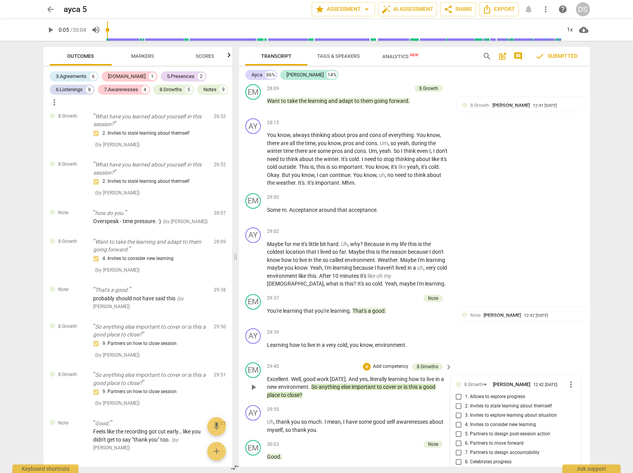
scroll to position [2966, 0]
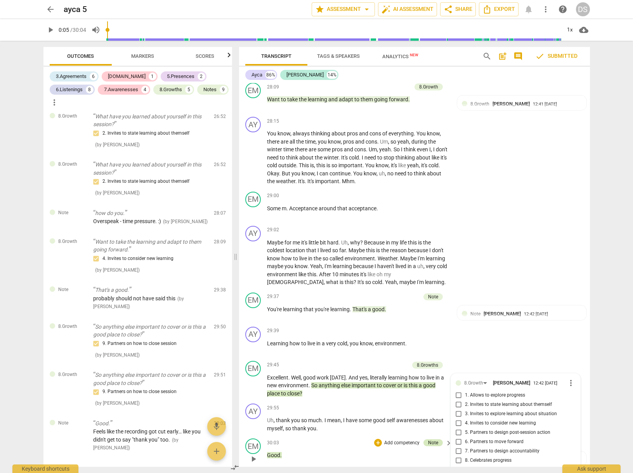
click at [437, 440] on div "Note" at bounding box center [433, 443] width 19 height 7
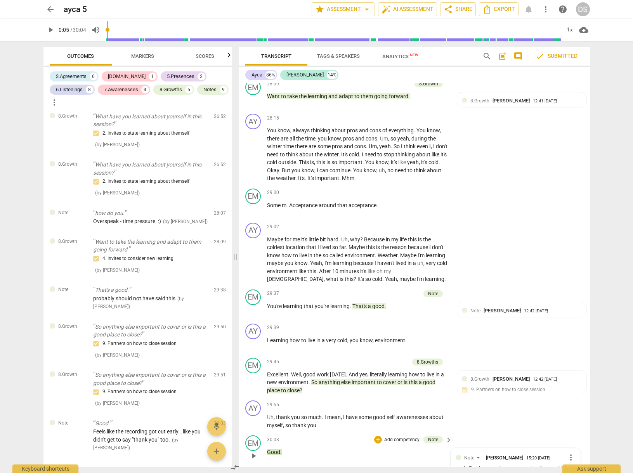
scroll to position [2971, 0]
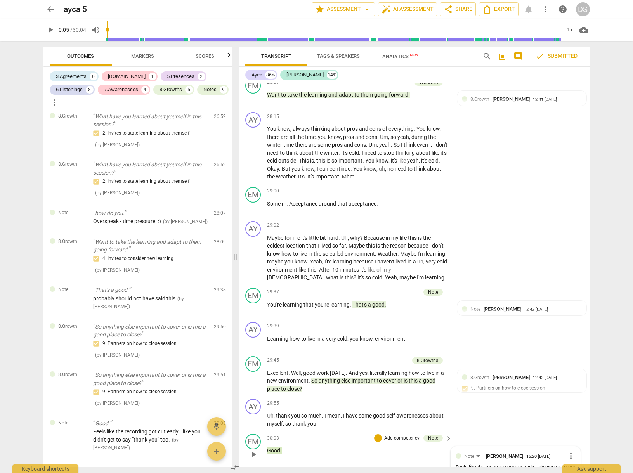
click at [372, 434] on div "30:03 + Add competency Note keyboard_arrow_right Good ." at bounding box center [360, 448] width 186 height 28
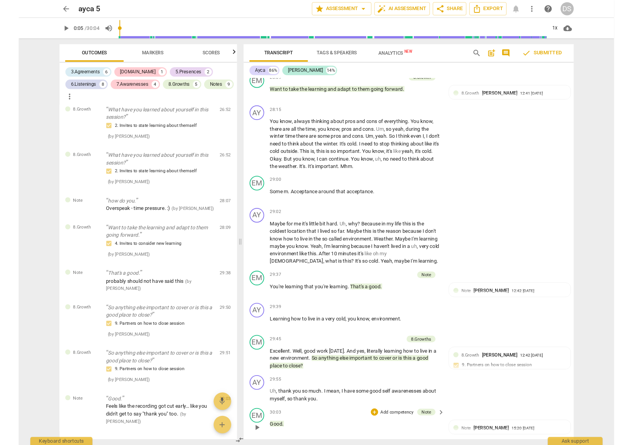
scroll to position [2963, 0]
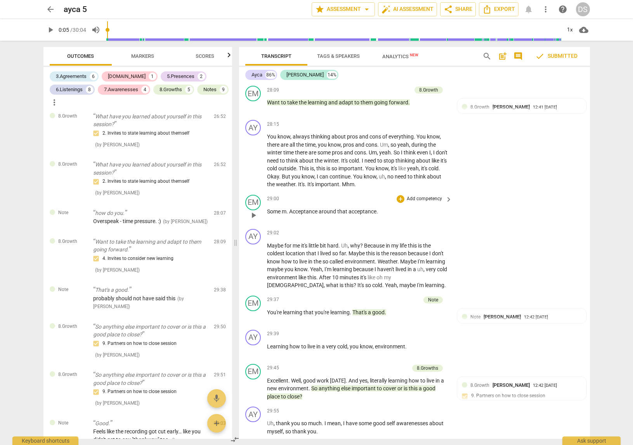
click at [535, 192] on div "EM play_arrow pause 29:00 + Add competency keyboard_arrow_right Some m . Accept…" at bounding box center [414, 209] width 351 height 34
click at [46, 10] on span "arrow_back" at bounding box center [50, 9] width 9 height 9
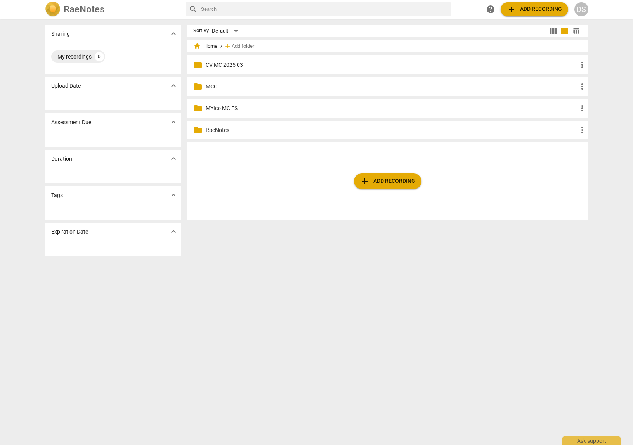
click at [91, 123] on div "Assessment Due expand_more" at bounding box center [113, 122] width 136 height 18
